Goal: Information Seeking & Learning: Find specific fact

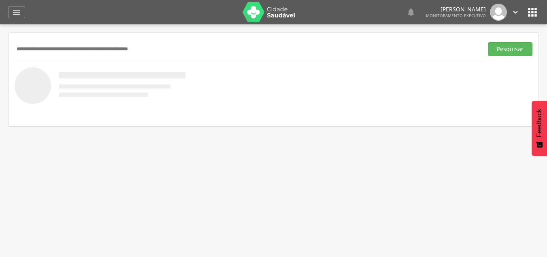
click at [51, 51] on input "text" at bounding box center [248, 49] width 466 height 14
type input "**********"
click at [490, 46] on button "Pesquisar" at bounding box center [510, 49] width 45 height 14
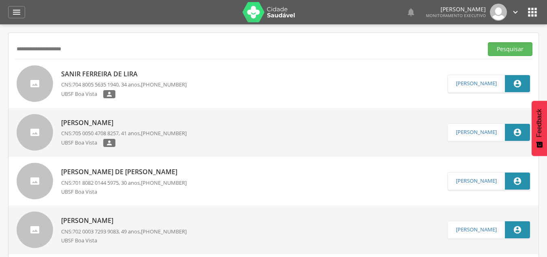
click at [93, 75] on p "Sanir Ferreira de Lira" at bounding box center [124, 73] width 126 height 9
type input "**********"
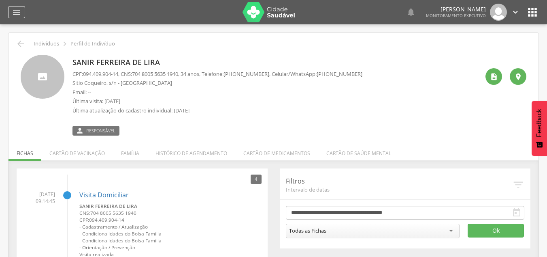
click at [12, 9] on icon "" at bounding box center [17, 12] width 10 height 10
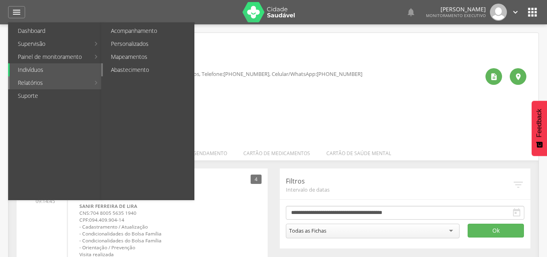
click at [126, 66] on link "Abastecimento" at bounding box center [148, 69] width 91 height 13
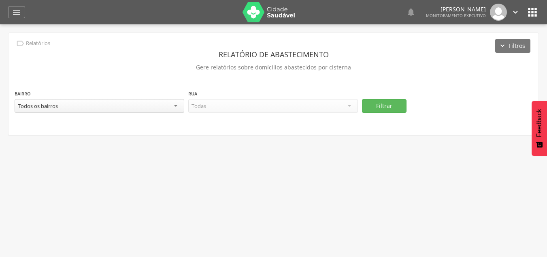
click at [173, 103] on div "Todos os bairros" at bounding box center [100, 106] width 170 height 14
click at [348, 107] on div "Todas as ruas" at bounding box center [273, 106] width 170 height 14
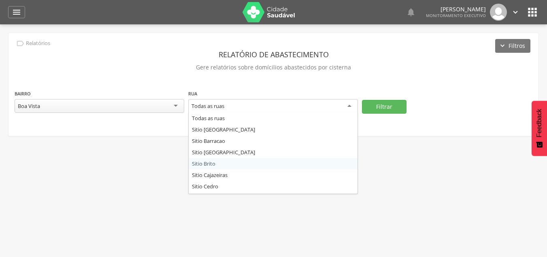
scroll to position [41, 0]
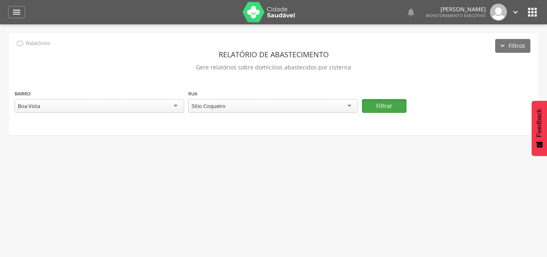
click at [375, 103] on button "Filtrar" at bounding box center [384, 106] width 45 height 14
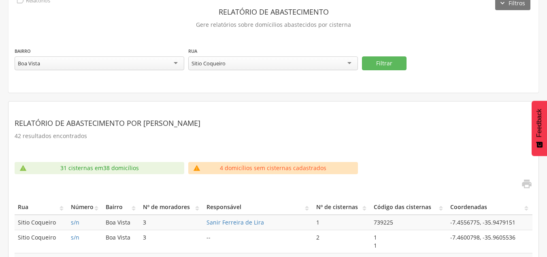
scroll to position [122, 0]
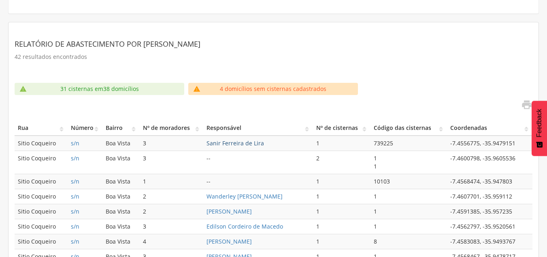
click at [222, 145] on link "Sanir Ferreira de Lira" at bounding box center [236, 143] width 58 height 8
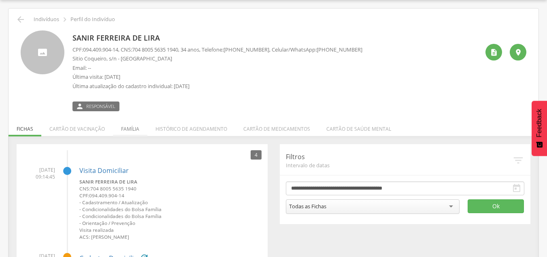
click at [123, 128] on li "Família" at bounding box center [130, 126] width 34 height 19
